Goal: Check status

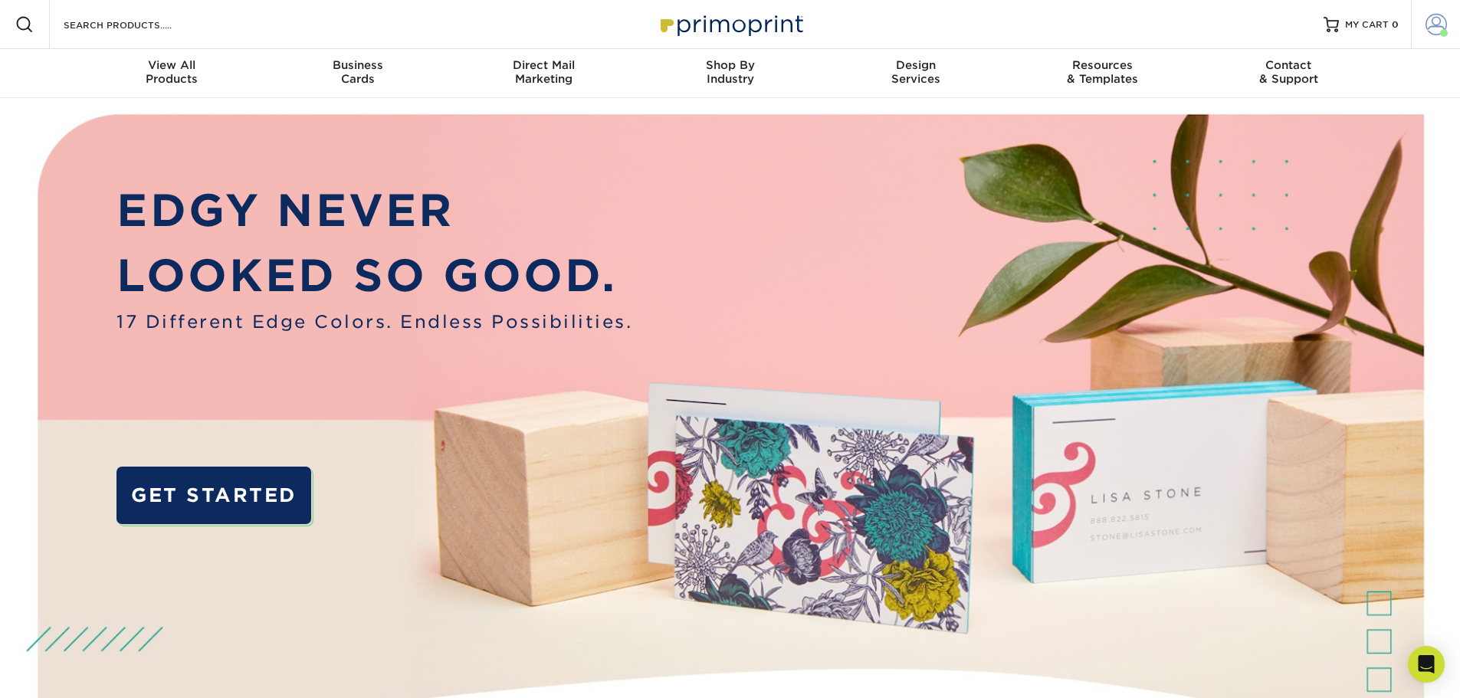
click at [1445, 21] on span at bounding box center [1436, 24] width 21 height 21
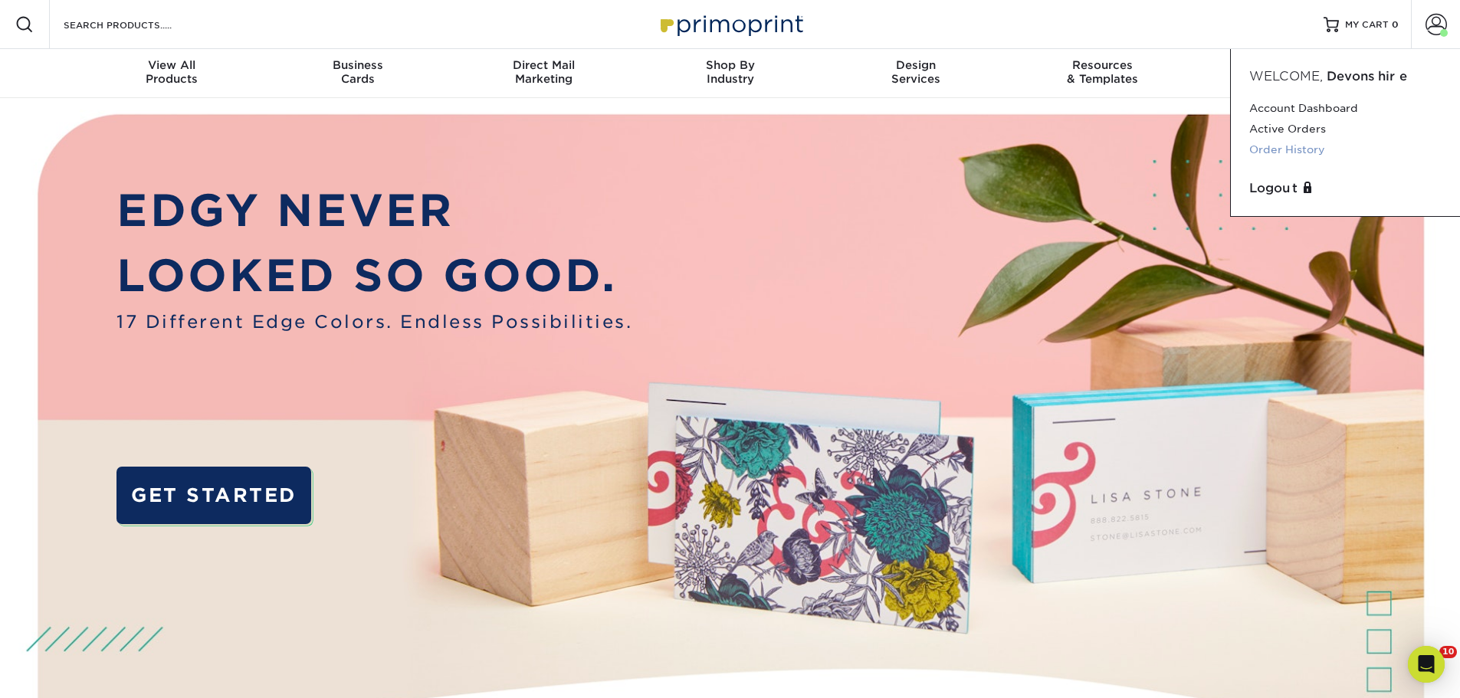
click at [1274, 146] on link "Order History" at bounding box center [1345, 149] width 192 height 21
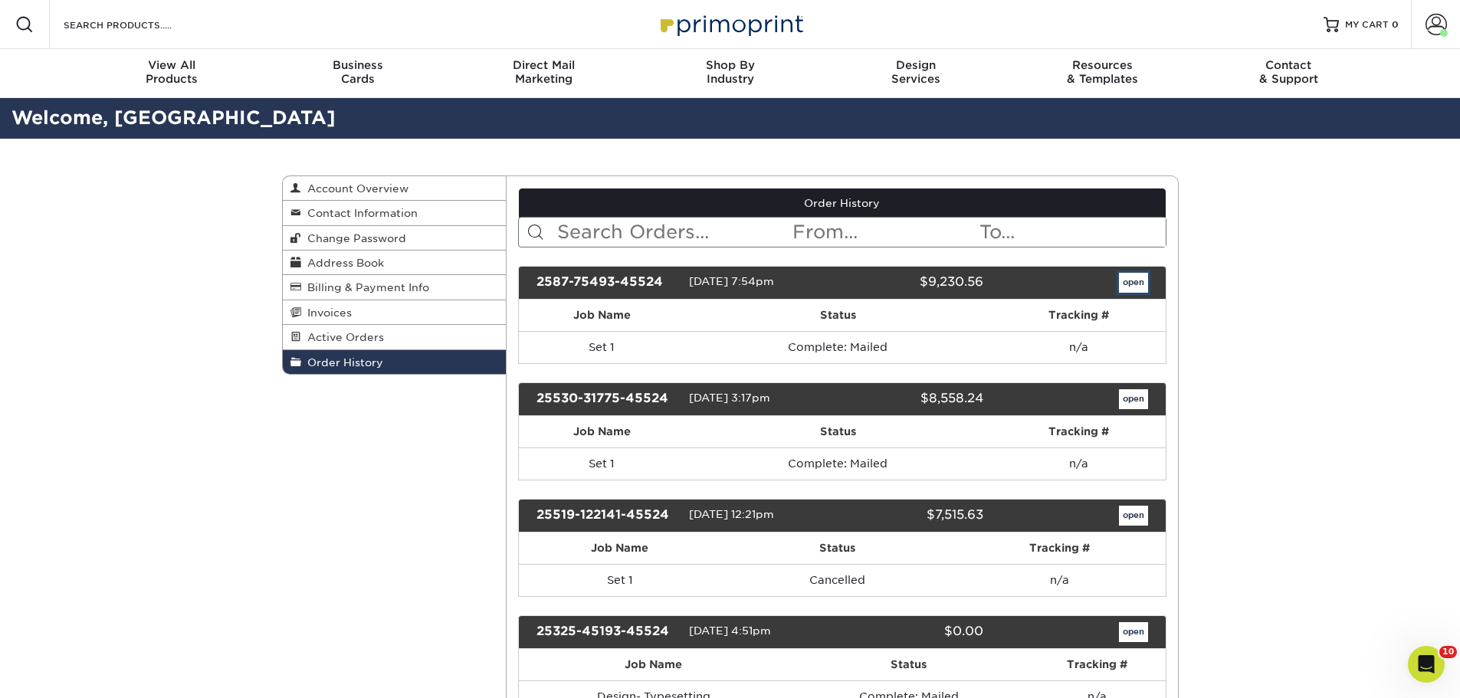
click at [1136, 280] on link "open" at bounding box center [1133, 283] width 29 height 20
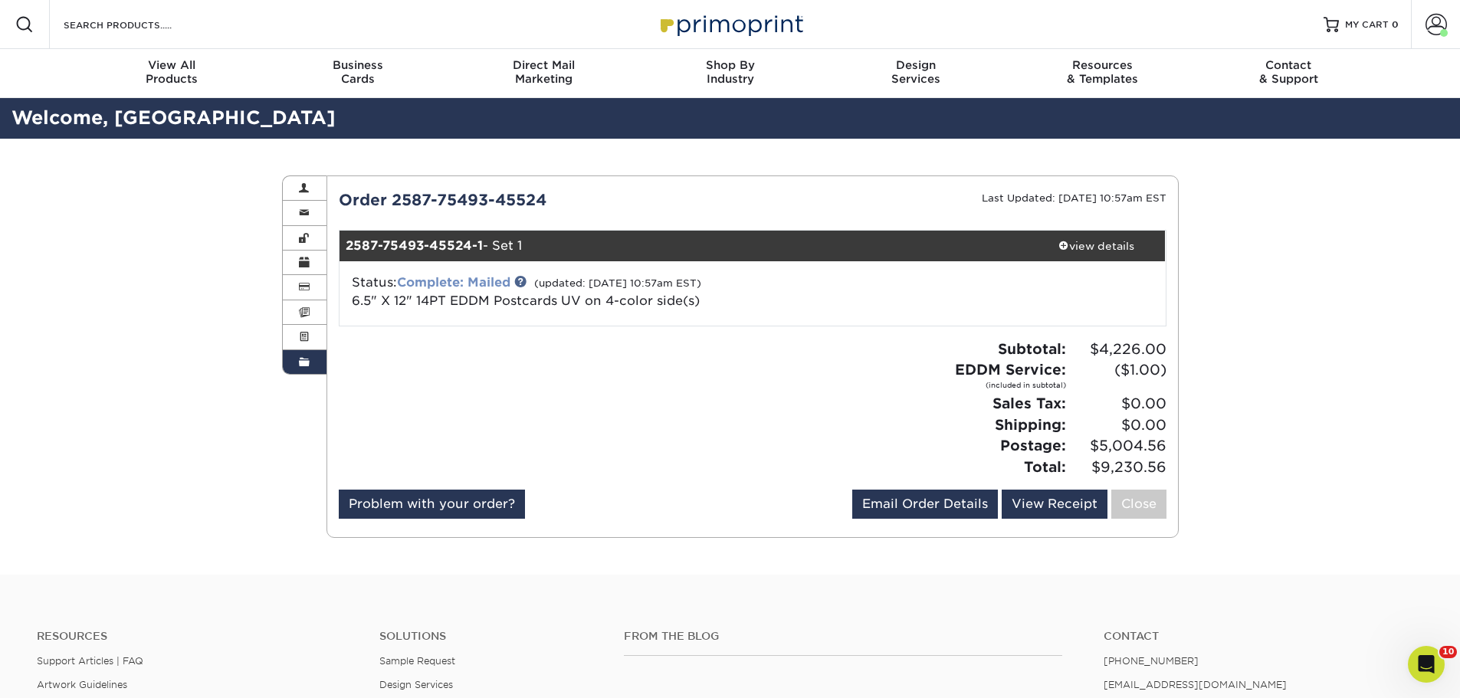
click at [468, 281] on link "Complete: Mailed" at bounding box center [453, 282] width 113 height 15
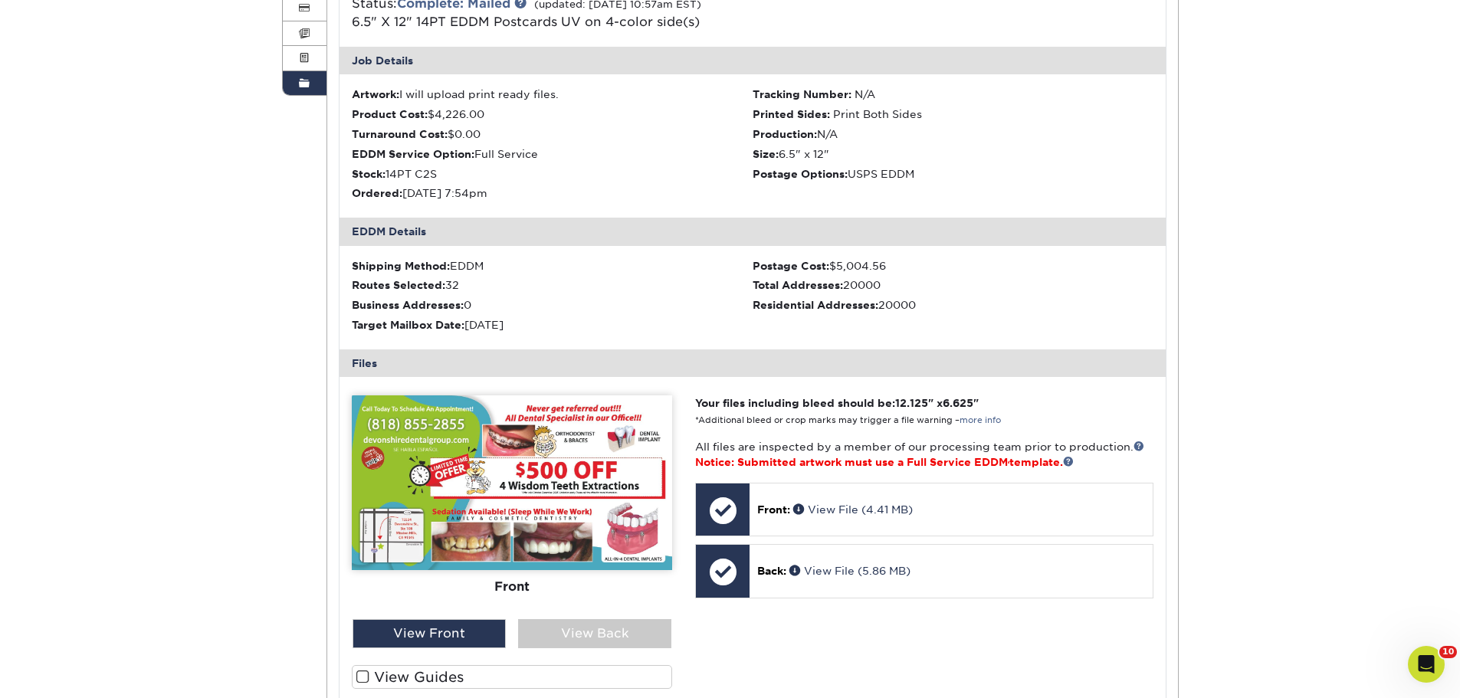
scroll to position [307, 0]
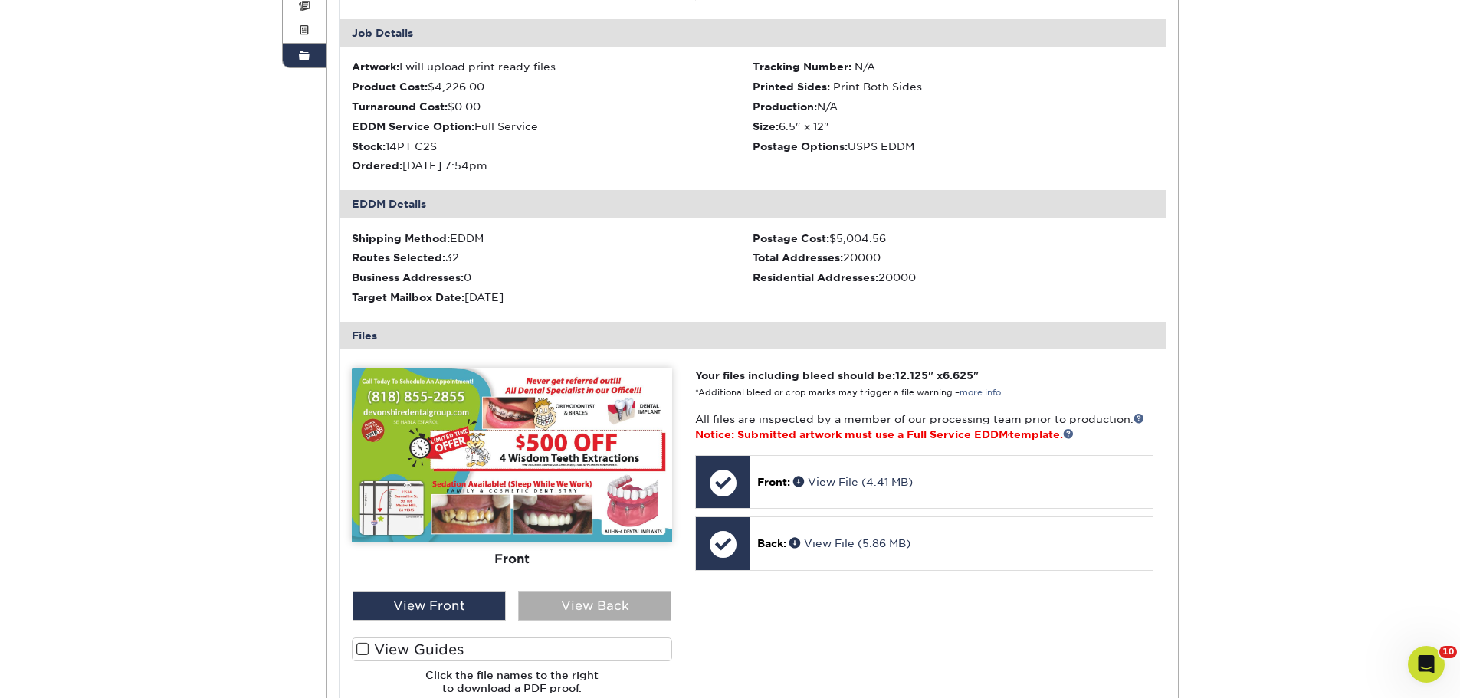
click at [580, 609] on div "View Back" at bounding box center [594, 606] width 153 height 29
